Goal: Task Accomplishment & Management: Manage account settings

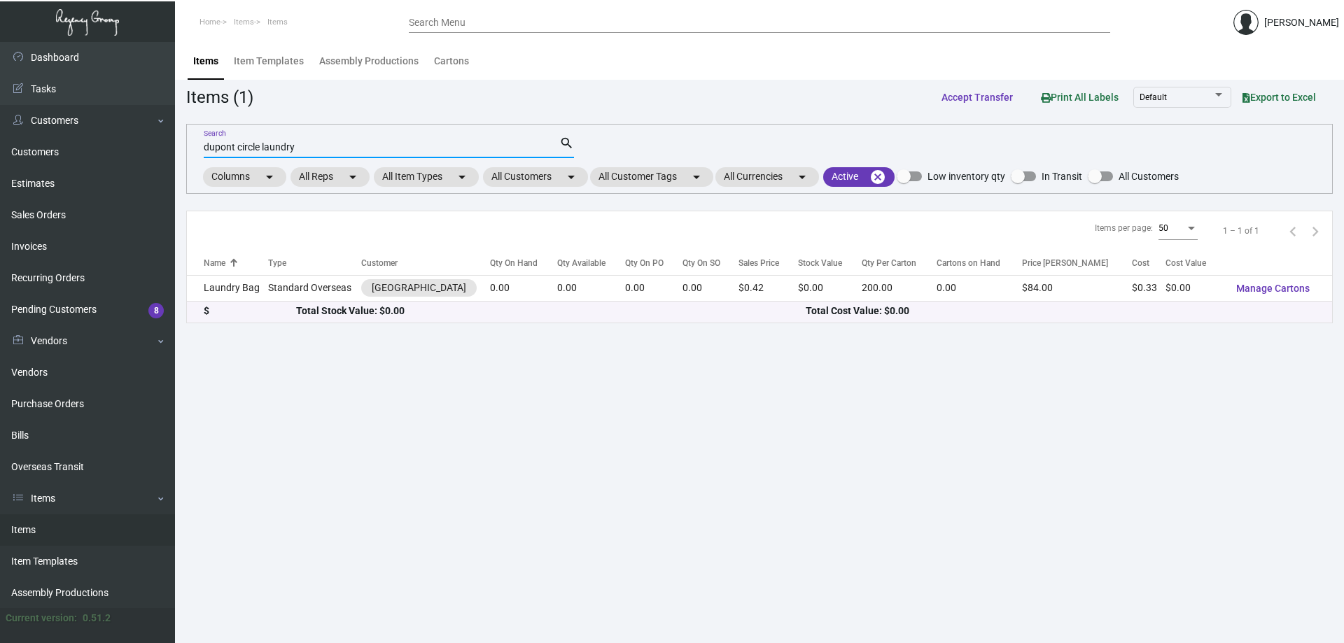
drag, startPoint x: 360, startPoint y: 139, endPoint x: 260, endPoint y: 156, distance: 100.9
click at [260, 156] on div "dupont circle laundry Search" at bounding box center [382, 147] width 356 height 22
drag, startPoint x: 316, startPoint y: 144, endPoint x: 126, endPoint y: 90, distance: 197.4
click at [126, 90] on div "Dashboard Dashboard Tasks Customers Customers Estimates Sales Orders Invoices R…" at bounding box center [672, 342] width 1344 height 601
type input "sofitel penci"
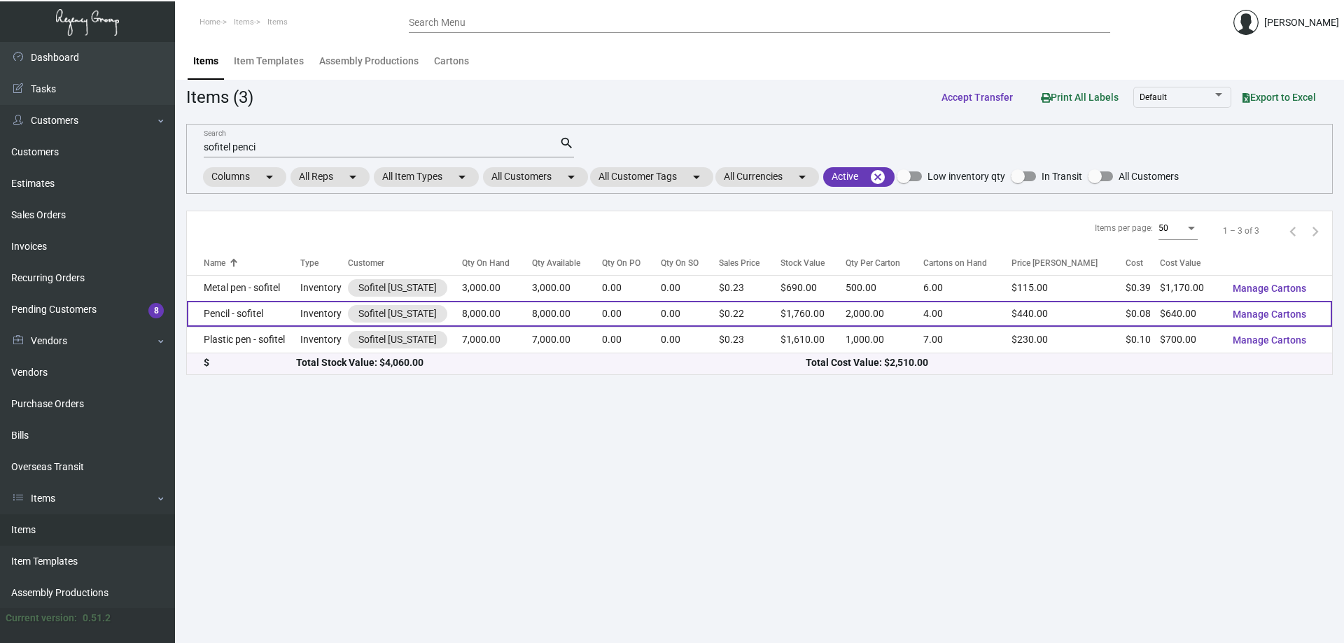
click at [305, 316] on td "Inventory" at bounding box center [324, 314] width 48 height 26
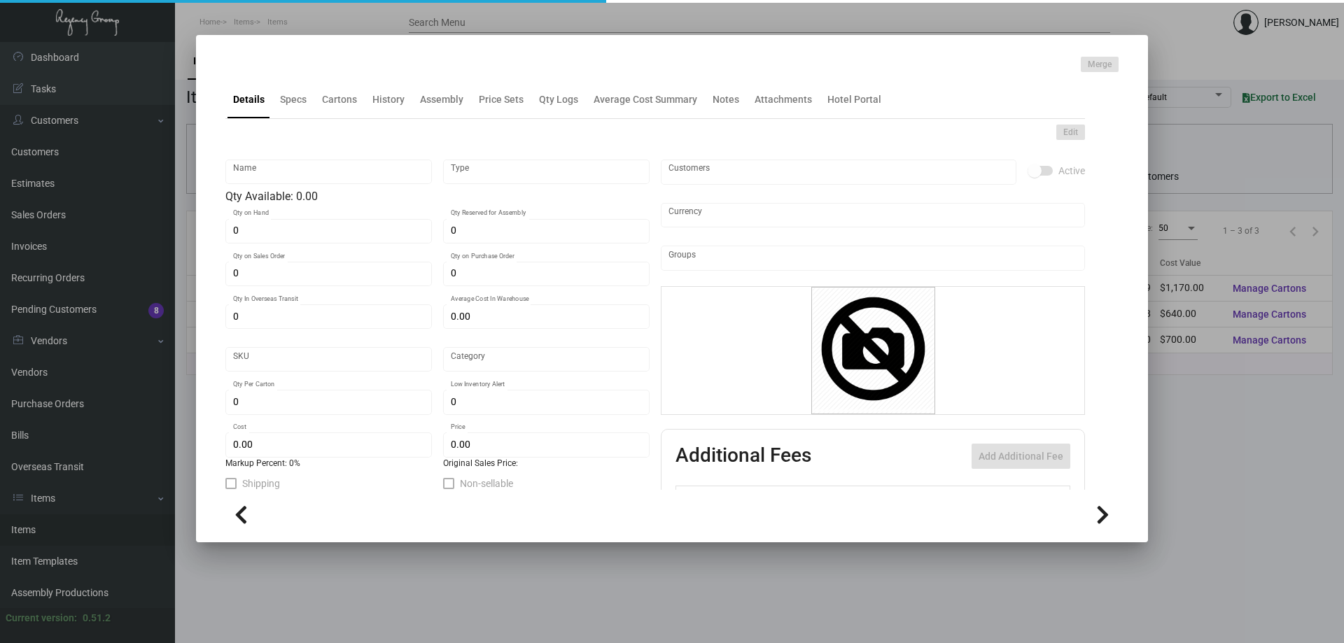
type input "Pencil - sofitel"
type input "Inventory"
type input "8,000"
type input "$ 0.00"
type input "Overseas"
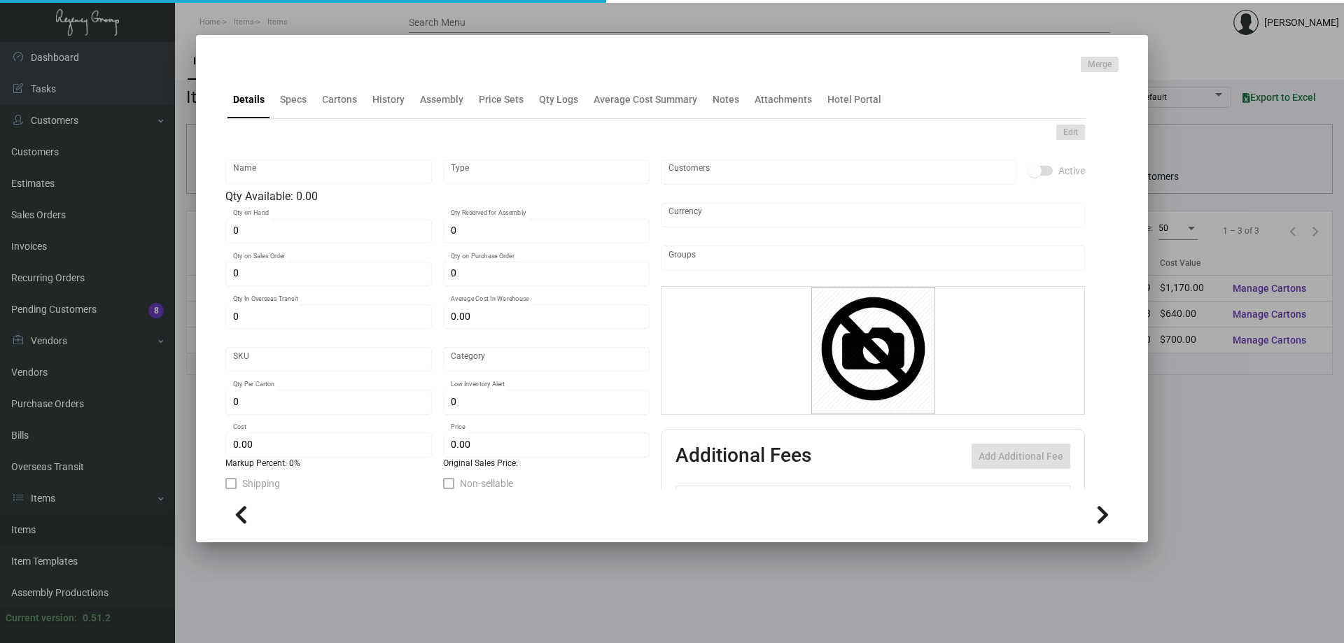
type input "2,000"
type input "$ 0.08"
type input "$ 0.22"
checkbox input "true"
type input "United States Dollar $"
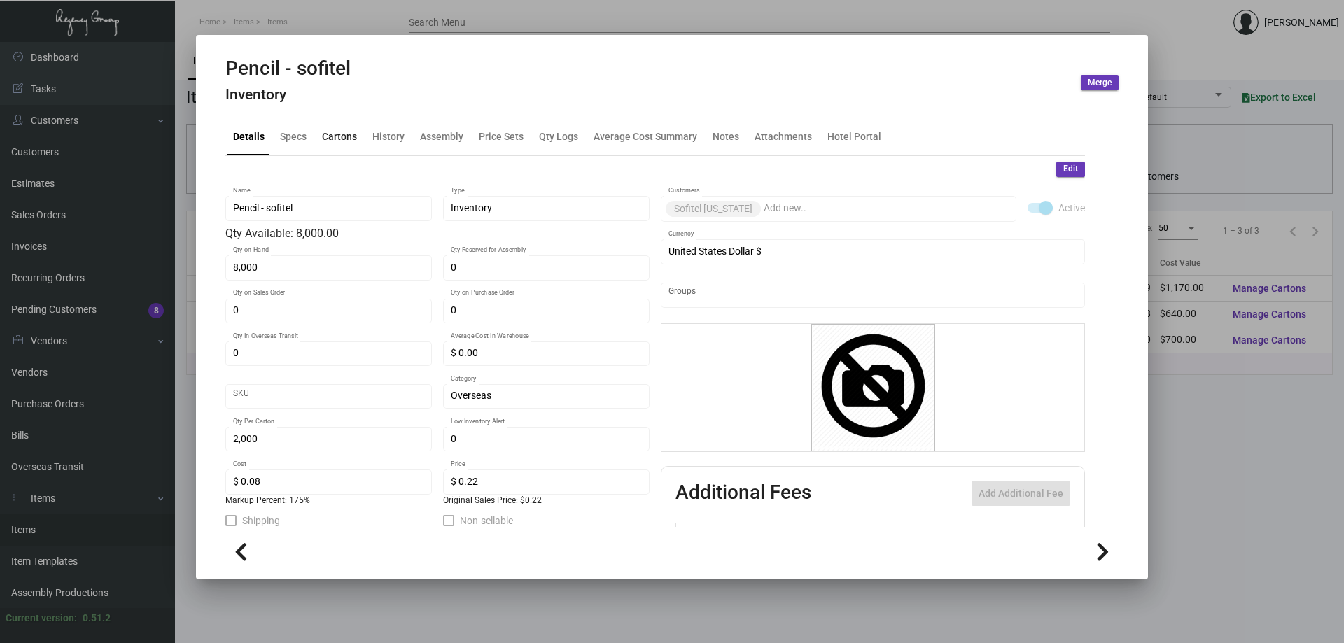
click at [337, 139] on div "Cartons" at bounding box center [339, 136] width 35 height 15
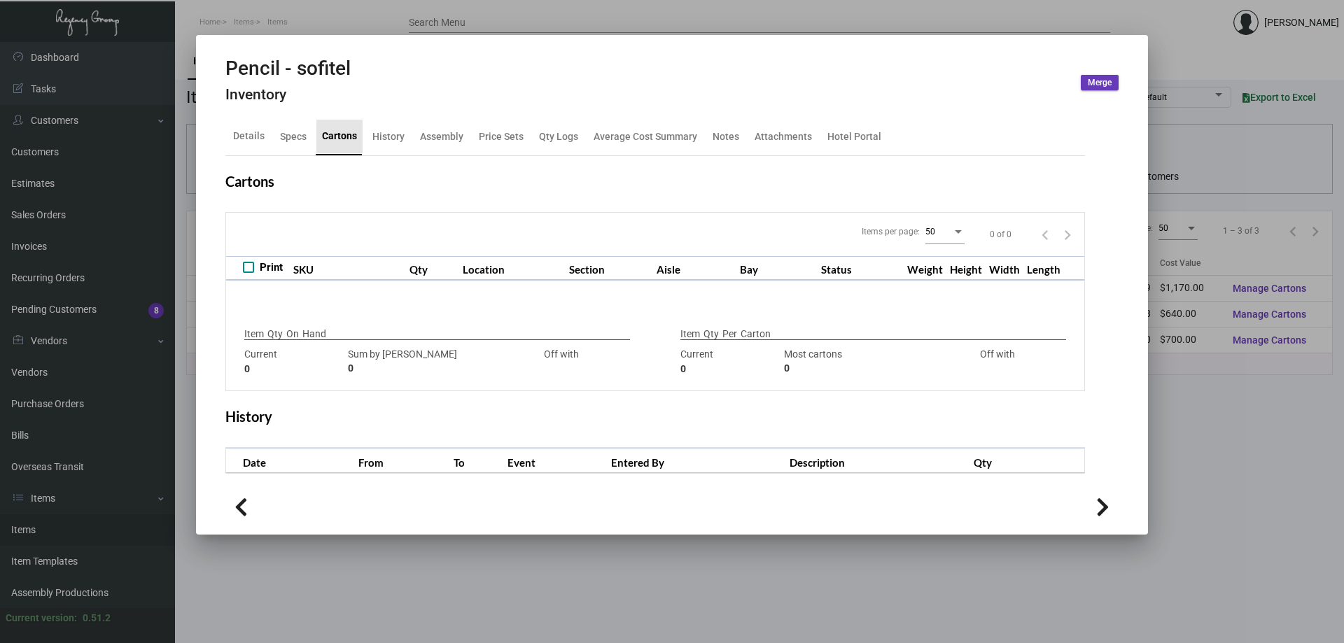
type input "8,000"
type input "8000"
type input "0"
type input "2,000"
type input "2000"
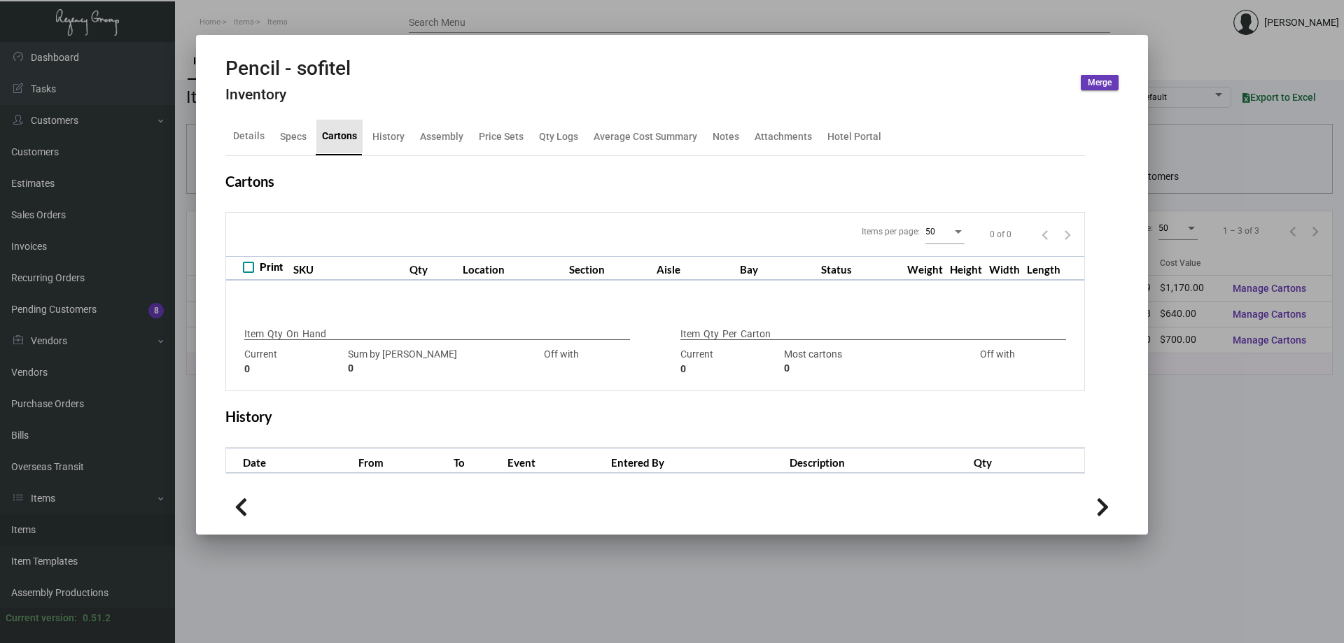
type input "0"
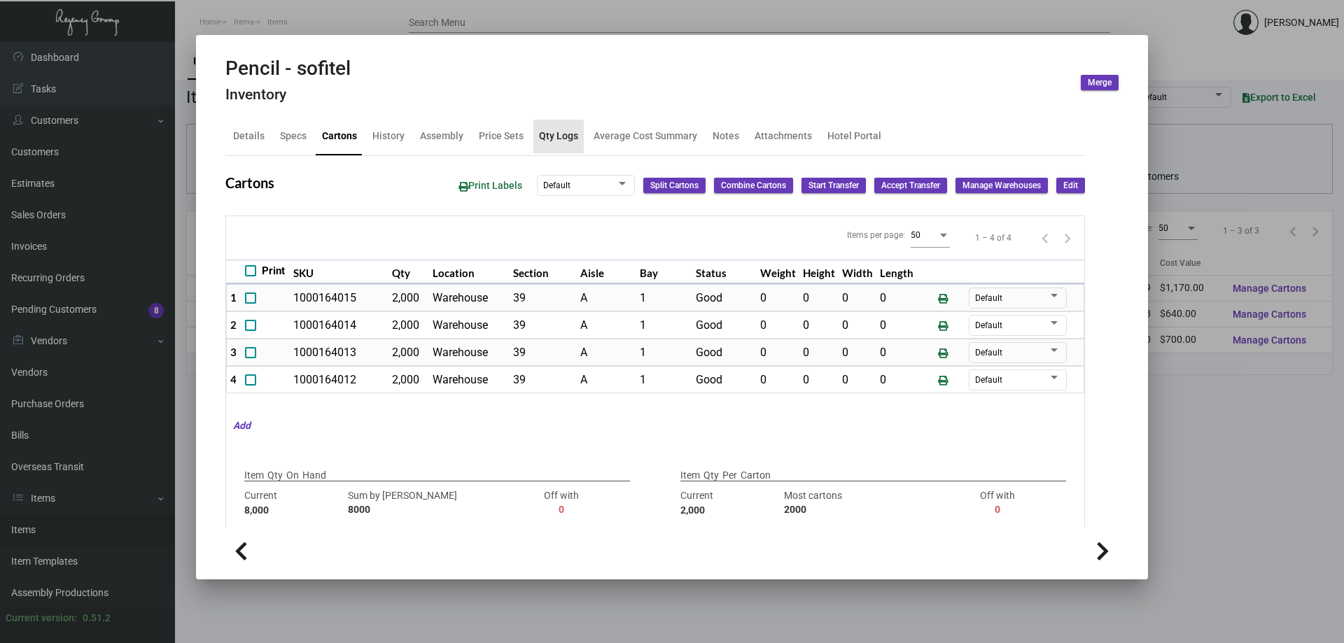
click at [563, 143] on div "Qty Logs" at bounding box center [558, 136] width 39 height 15
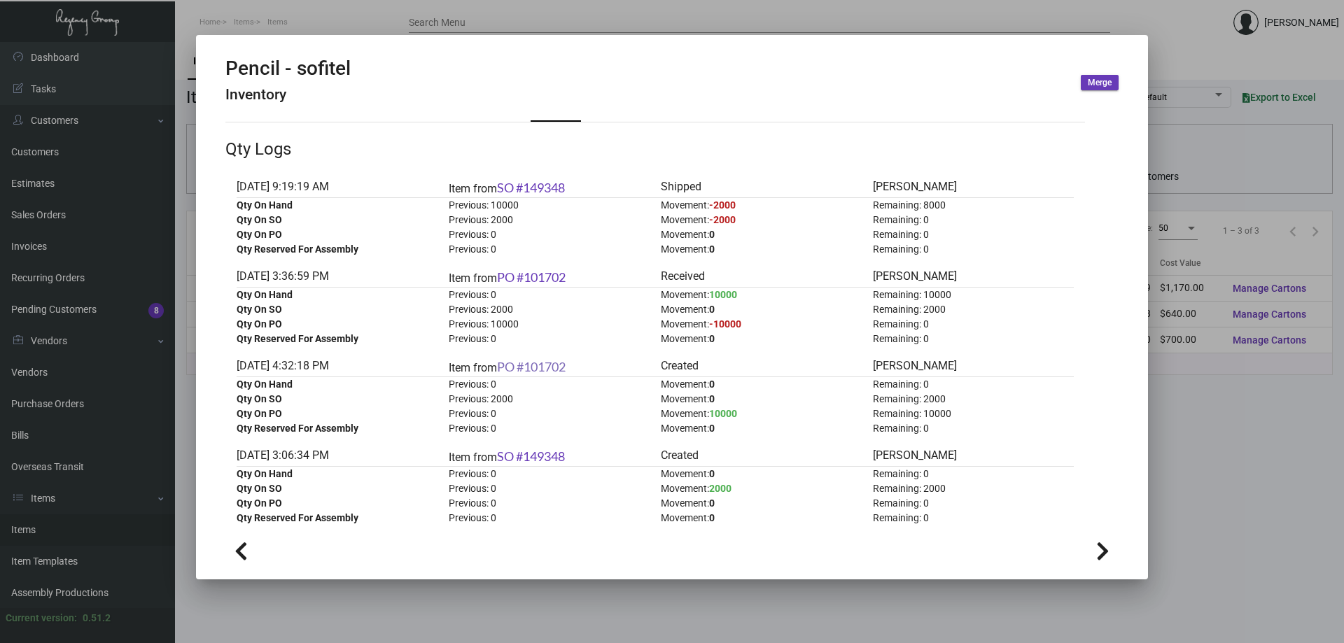
scroll to position [52, 0]
